Goal: Information Seeking & Learning: Find specific fact

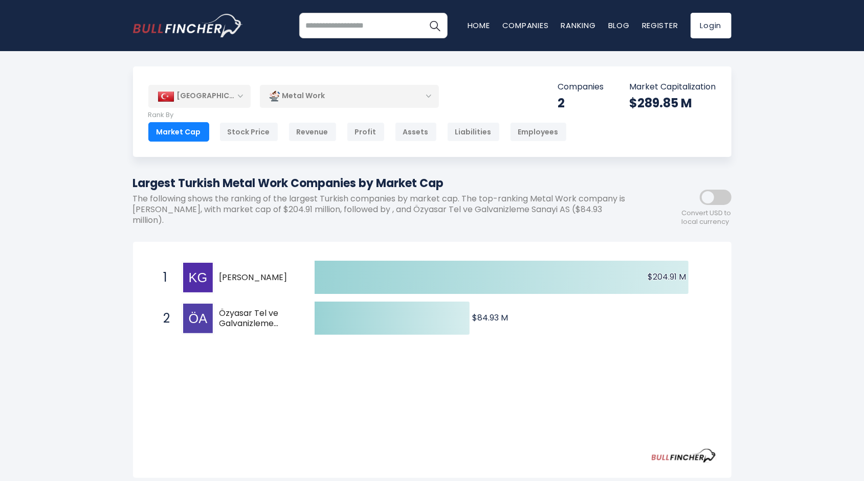
drag, startPoint x: 274, startPoint y: 184, endPoint x: 459, endPoint y: 182, distance: 185.2
click at [440, 180] on h1 "Largest Turkish Metal Work Companies by Market Cap" at bounding box center [386, 183] width 506 height 17
click at [501, 186] on h1 "Largest Turkish Metal Work Companies by Market Cap" at bounding box center [386, 183] width 506 height 17
click at [785, 355] on div "[GEOGRAPHIC_DATA] Entire World 30,364 [GEOGRAPHIC_DATA] 3,960" at bounding box center [432, 407] width 864 height 683
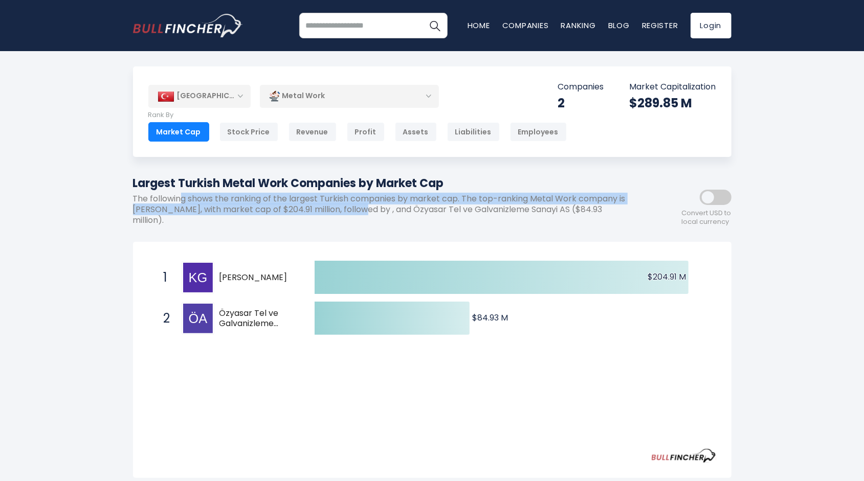
drag, startPoint x: 181, startPoint y: 203, endPoint x: 402, endPoint y: 220, distance: 222.2
click at [359, 217] on div "Largest Turkish Metal Work Companies by Market Cap The following shows the rank…" at bounding box center [386, 204] width 506 height 59
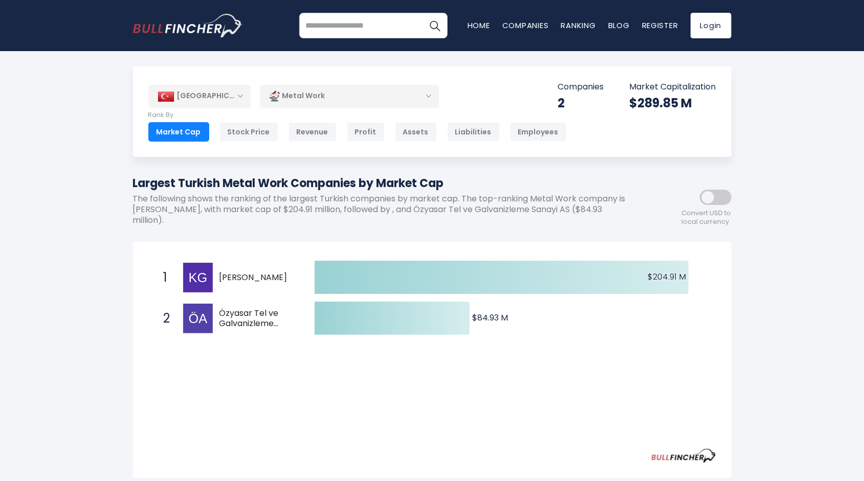
click at [442, 221] on div "Largest Turkish Metal Work Companies by Market Cap The following shows the rank…" at bounding box center [386, 204] width 506 height 59
drag, startPoint x: 379, startPoint y: 202, endPoint x: 489, endPoint y: 203, distance: 110.0
click at [486, 202] on p "The following shows the ranking of the largest Turkish companies by market cap.…" at bounding box center [386, 210] width 506 height 32
click at [511, 208] on p "The following shows the ranking of the largest Turkish companies by market cap.…" at bounding box center [386, 210] width 506 height 32
drag, startPoint x: 272, startPoint y: 212, endPoint x: 419, endPoint y: 219, distance: 148.0
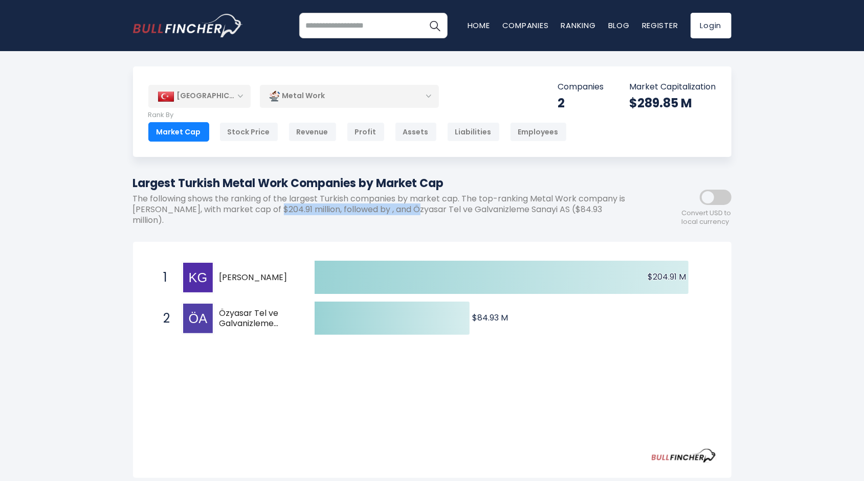
click at [414, 219] on div "Largest Turkish Metal Work Companies by Market Cap The following shows the rank…" at bounding box center [386, 204] width 506 height 59
click at [463, 221] on div "Largest Turkish Metal Work Companies by Market Cap The following shows the rank…" at bounding box center [386, 204] width 506 height 59
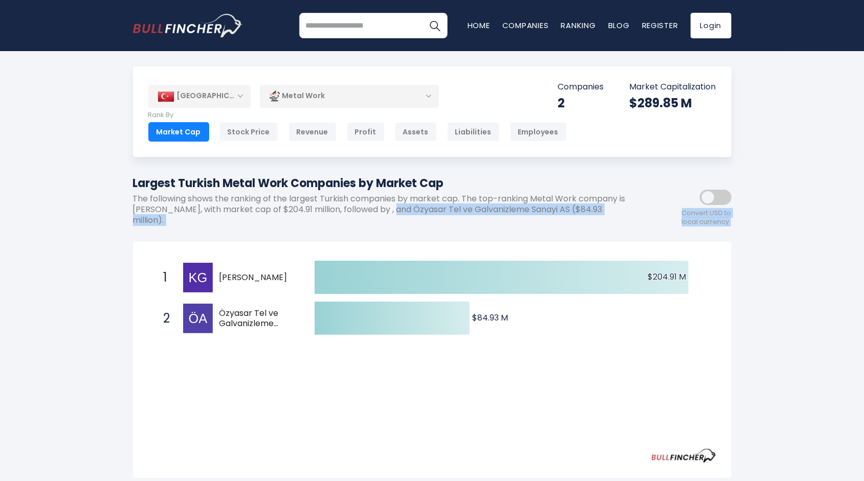
drag, startPoint x: 387, startPoint y: 210, endPoint x: 613, endPoint y: 232, distance: 227.1
click at [577, 227] on div "[GEOGRAPHIC_DATA] Entire World 30,364 [GEOGRAPHIC_DATA] United States 3,960" at bounding box center [432, 382] width 614 height 632
click at [616, 242] on div "Created with Highcharts 12.1.2 $204.91 M ​ $204.91 M $84.93 M ​ $84.93 M 1 [PER…" at bounding box center [432, 360] width 598 height 236
click at [771, 299] on div "[GEOGRAPHIC_DATA] Entire World 30,364 [GEOGRAPHIC_DATA] 3,960" at bounding box center [432, 407] width 864 height 683
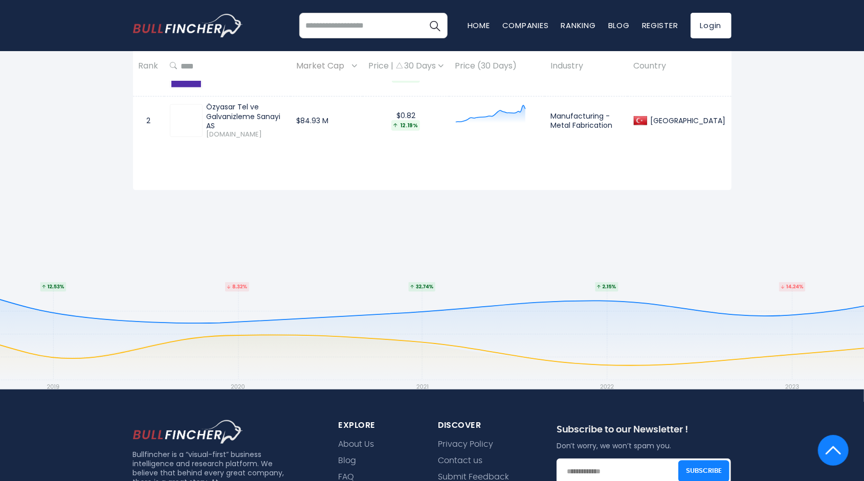
scroll to position [511, 0]
